Goal: Information Seeking & Learning: Check status

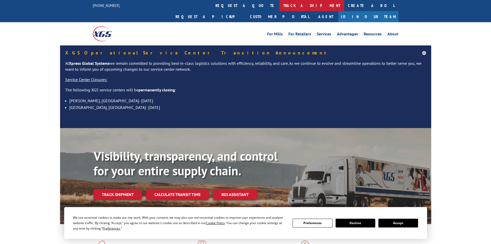
click at [279, 6] on link "track a shipment" at bounding box center [311, 5] width 65 height 11
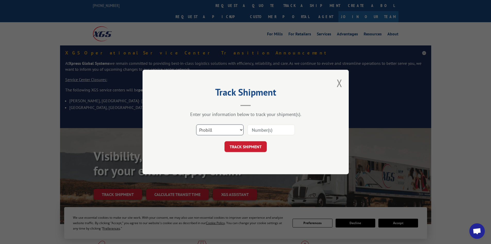
click at [208, 132] on select "Select category... Probill BOL PO" at bounding box center [219, 129] width 47 height 11
select select "po"
click at [196, 124] on select "Select category... Probill BOL PO" at bounding box center [219, 129] width 47 height 11
click at [251, 129] on input at bounding box center [270, 129] width 47 height 11
paste input "05548562"
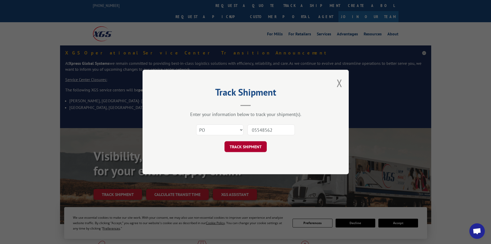
type input "05548562"
click at [239, 145] on button "TRACK SHIPMENT" at bounding box center [246, 146] width 42 height 11
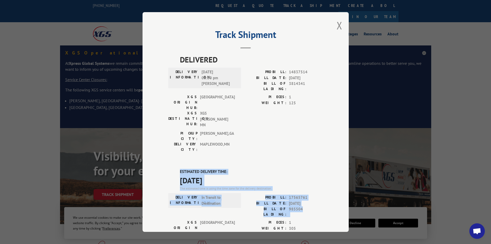
drag, startPoint x: 178, startPoint y: 139, endPoint x: 308, endPoint y: 179, distance: 135.5
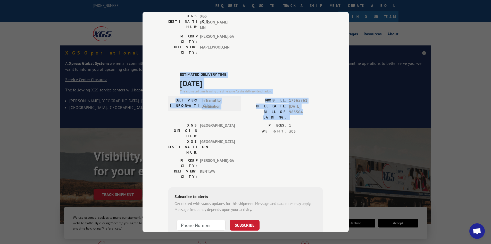
scroll to position [71, 0]
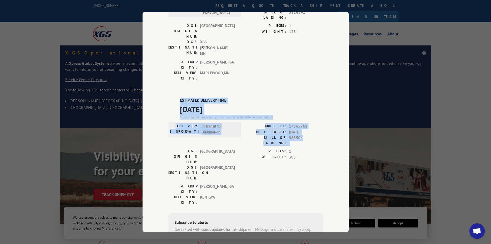
copy div "ESTIMATED DELIVERY TIME: [DATE] The estimated time is using the time zone for t…"
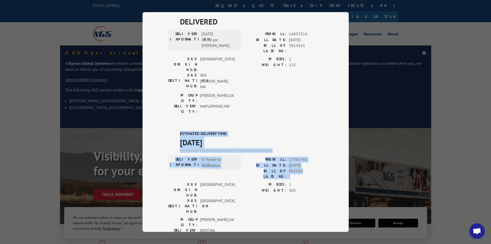
scroll to position [0, 0]
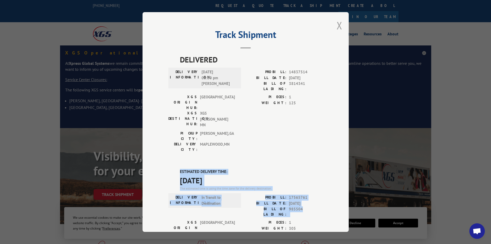
click at [340, 24] on button "Close modal" at bounding box center [340, 26] width 6 height 14
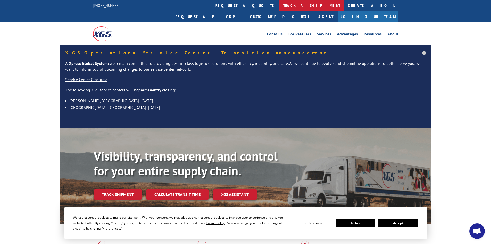
click at [279, 3] on link "track a shipment" at bounding box center [311, 5] width 65 height 11
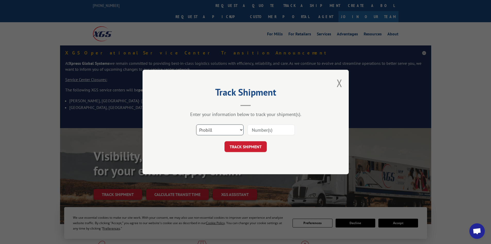
click at [210, 130] on select "Select category... Probill BOL PO" at bounding box center [219, 129] width 47 height 11
select select "po"
click at [196, 124] on select "Select category... Probill BOL PO" at bounding box center [219, 129] width 47 height 11
paste input "05548641"
type input "05548641"
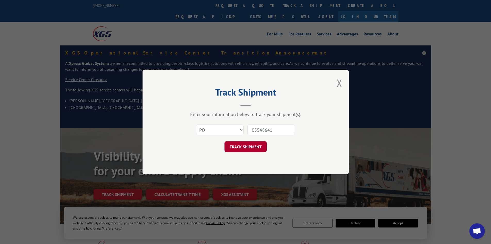
click at [241, 146] on button "TRACK SHIPMENT" at bounding box center [246, 146] width 42 height 11
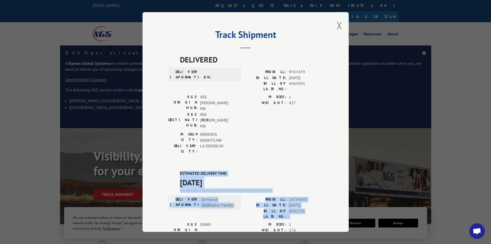
drag, startPoint x: 177, startPoint y: 145, endPoint x: 310, endPoint y: 181, distance: 137.2
copy div "ESTIMATED DELIVERY TIME: [DATE] The estimated time is using the time zone for t…"
